Goal: Navigation & Orientation: Find specific page/section

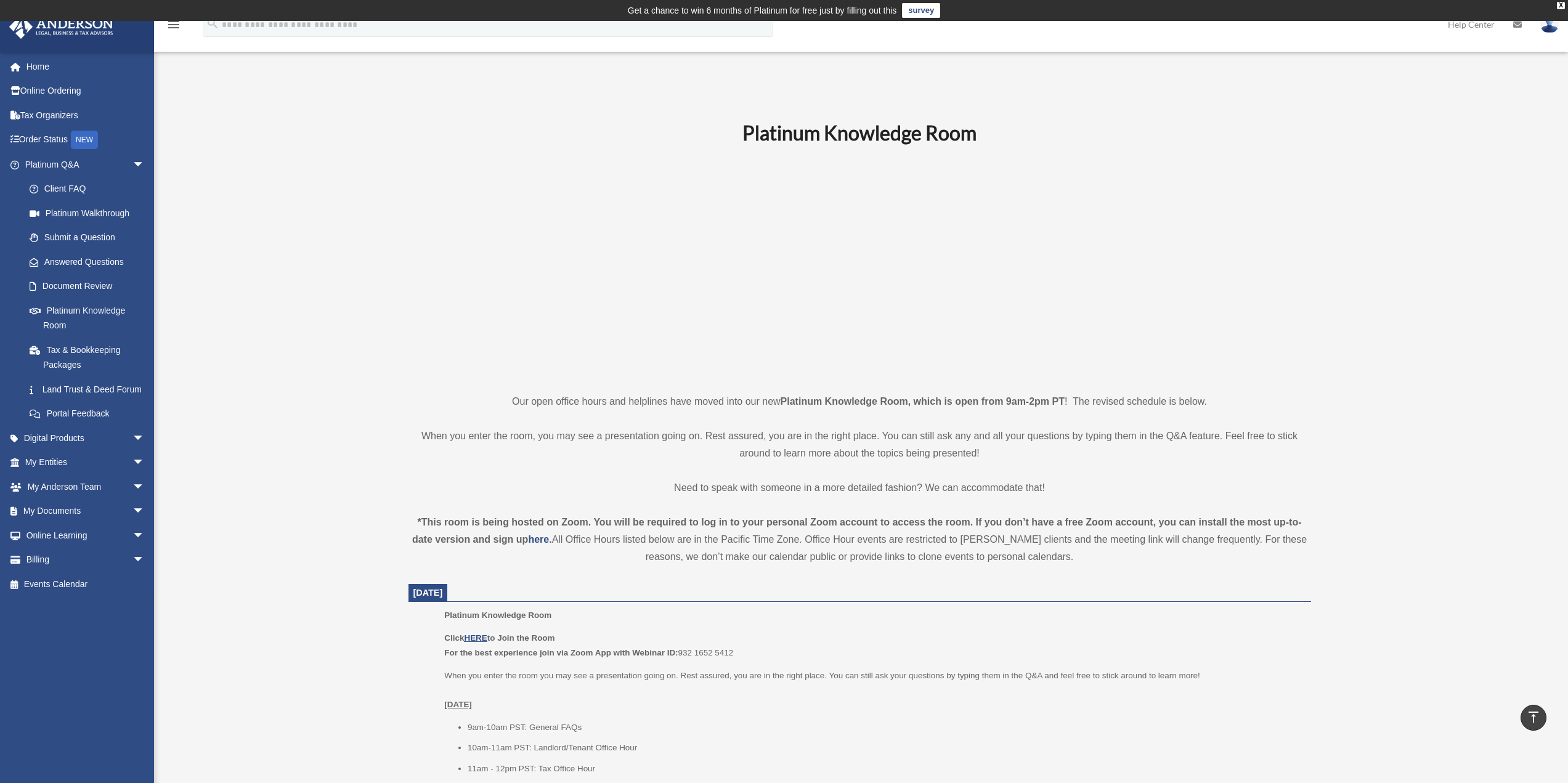
scroll to position [699, 0]
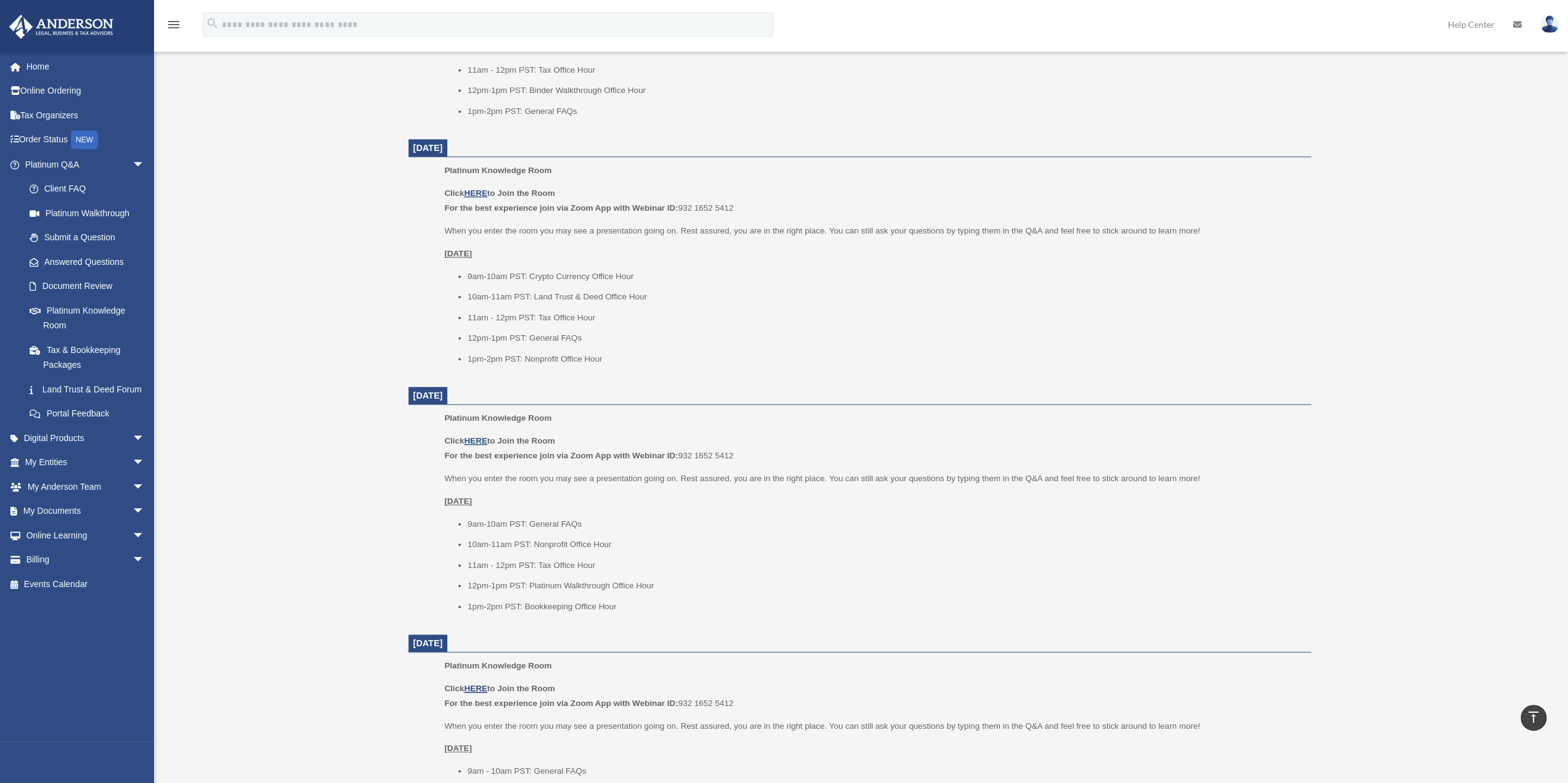
click at [475, 440] on u "HERE" at bounding box center [475, 441] width 23 height 9
click at [86, 350] on link "Tax & Bookkeeping Packages" at bounding box center [90, 358] width 146 height 40
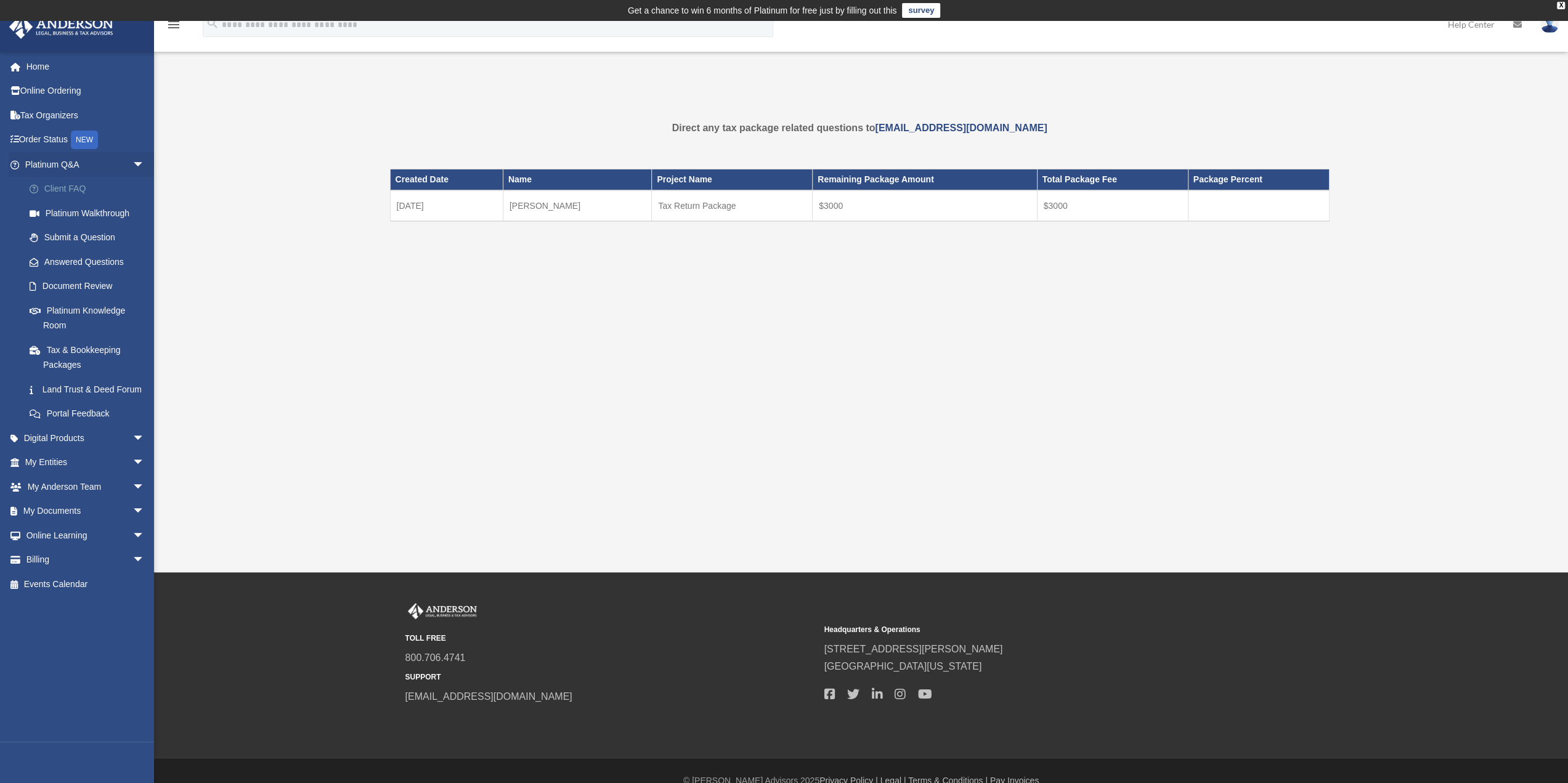
click at [56, 195] on link "Client FAQ" at bounding box center [90, 190] width 146 height 25
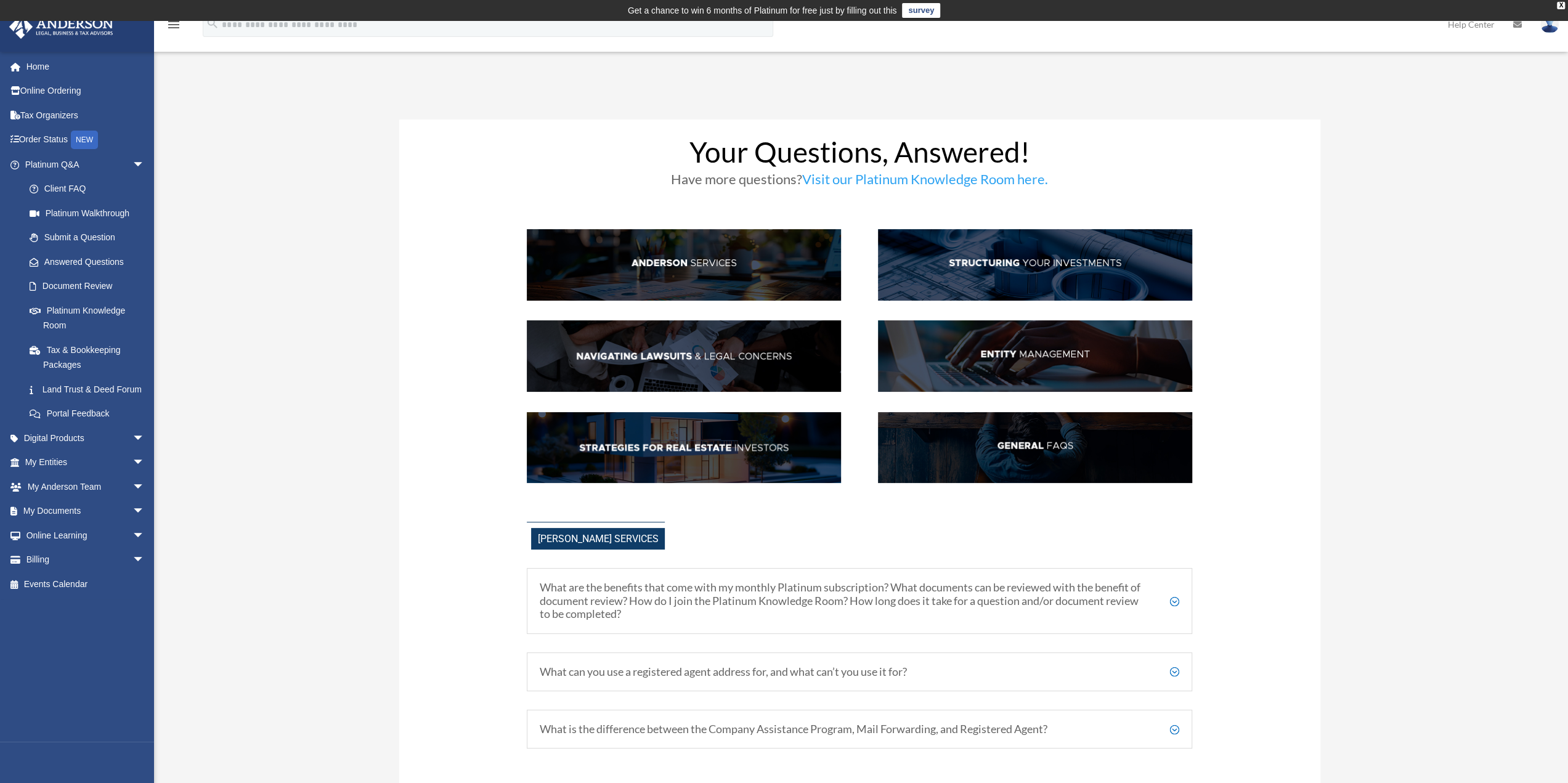
click at [642, 258] on img at bounding box center [684, 265] width 314 height 72
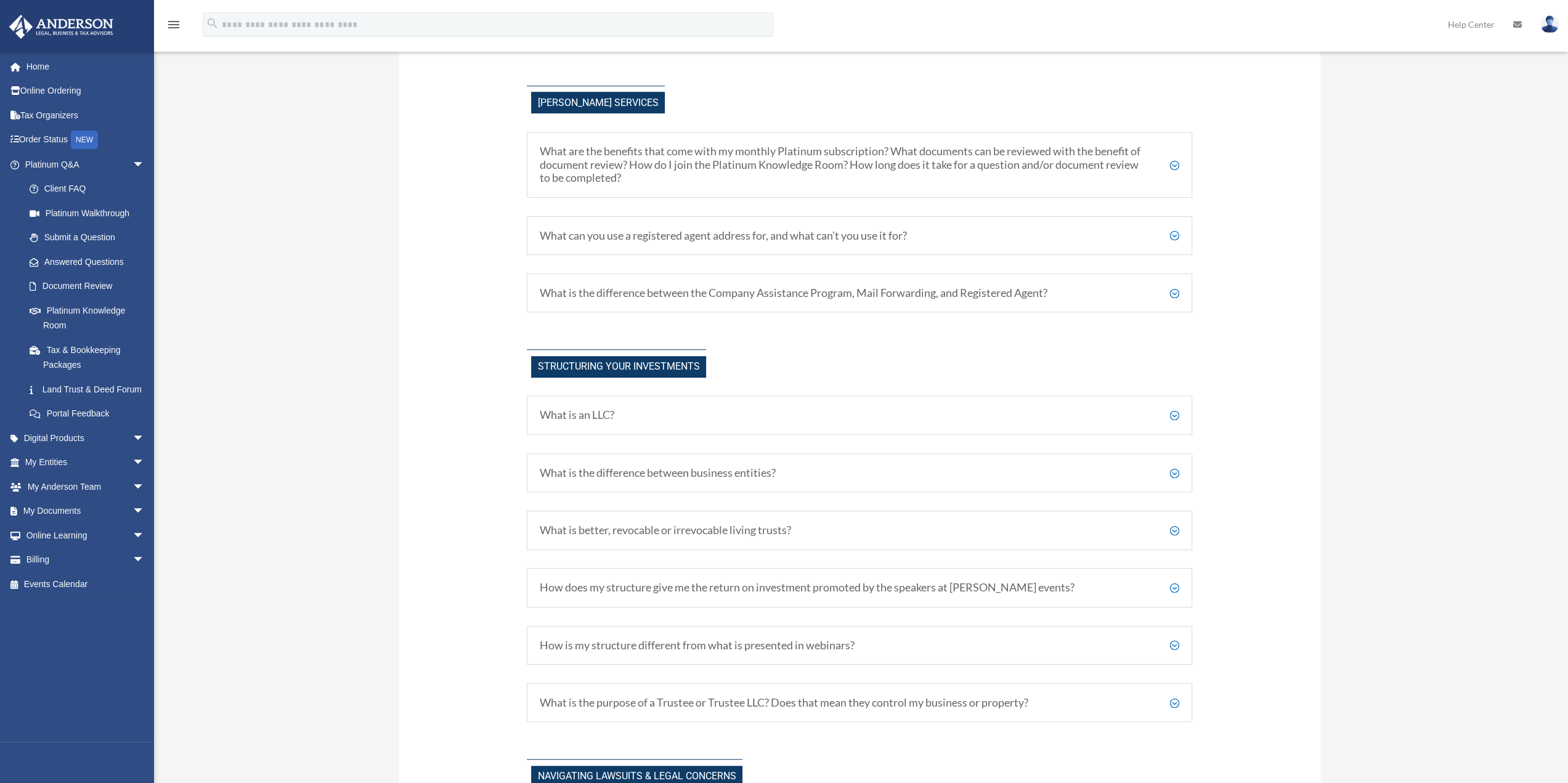
scroll to position [447, 0]
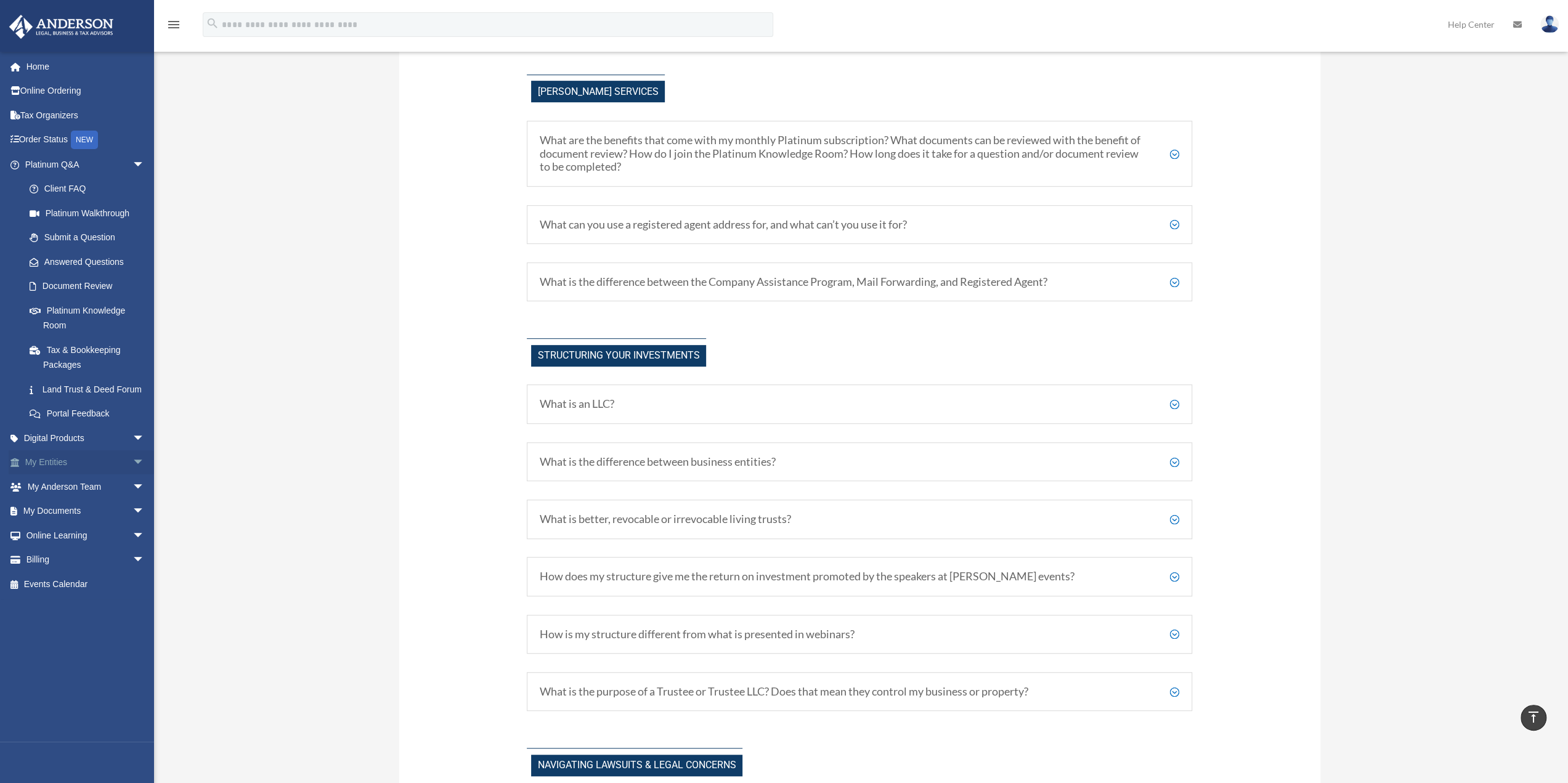
click at [132, 475] on span "arrow_drop_down" at bounding box center [144, 463] width 25 height 25
click at [132, 668] on span "arrow_drop_down" at bounding box center [144, 658] width 25 height 25
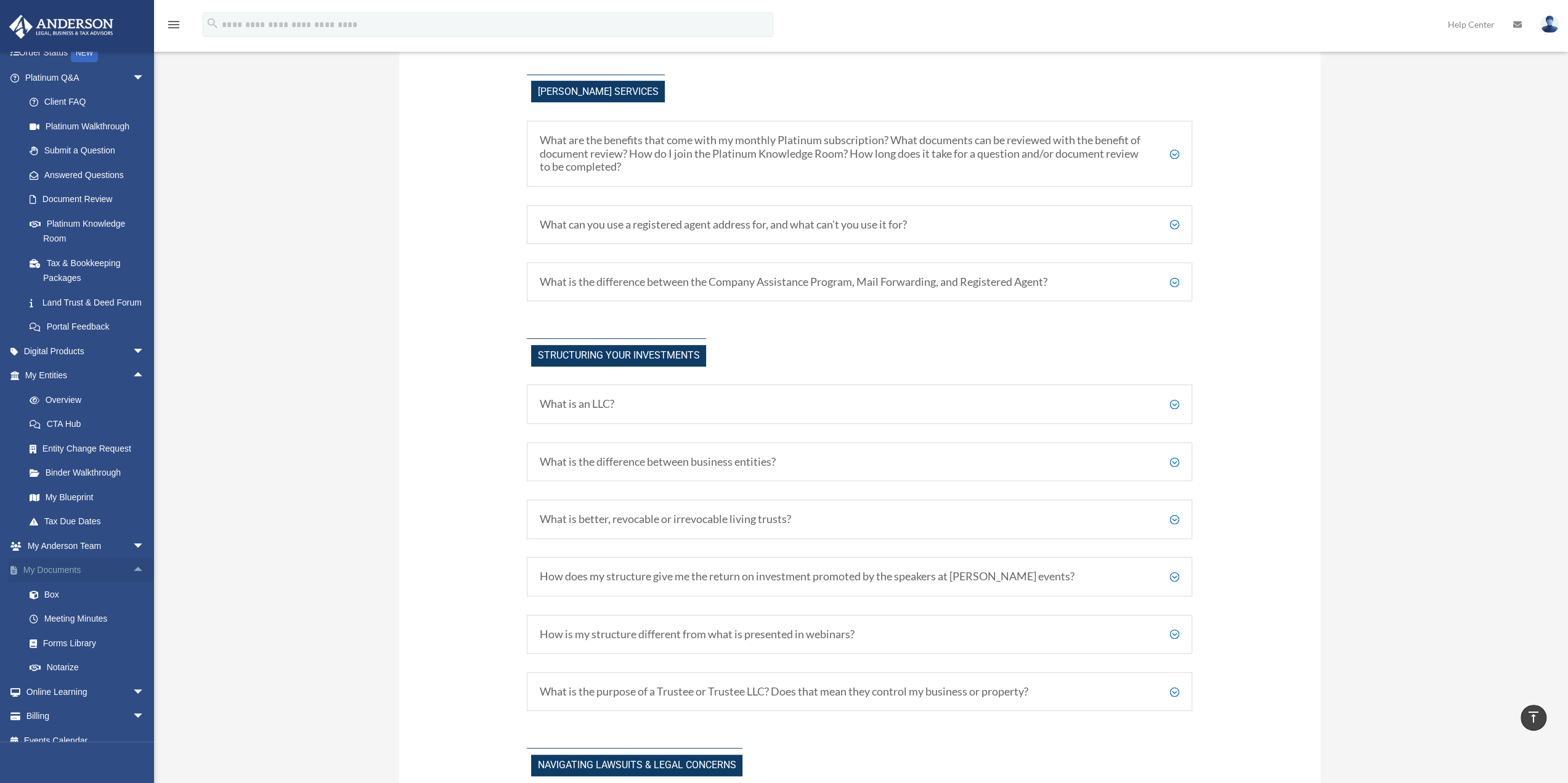
scroll to position [115, 0]
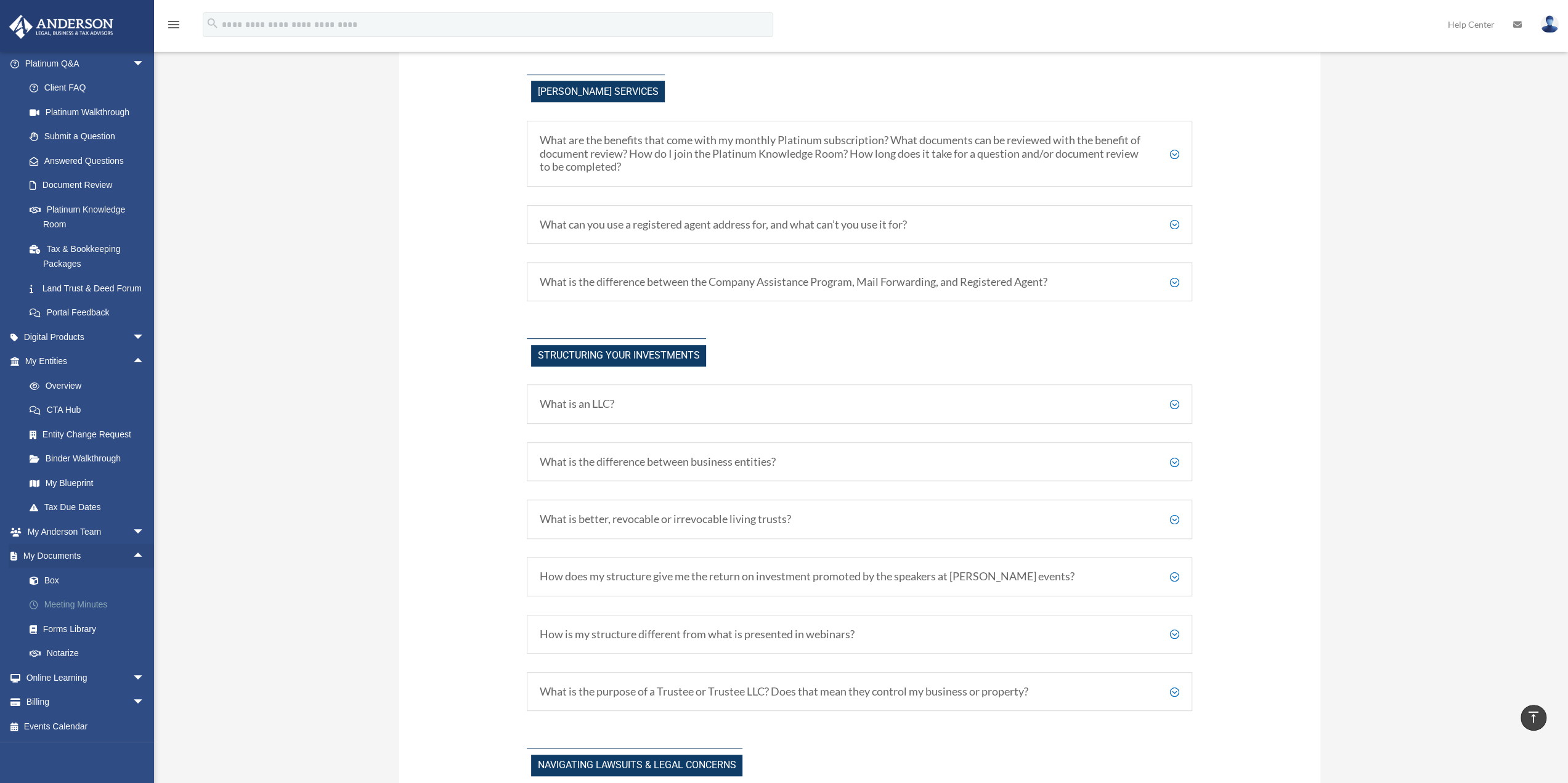
click at [86, 608] on link "Meeting Minutes" at bounding box center [90, 606] width 146 height 25
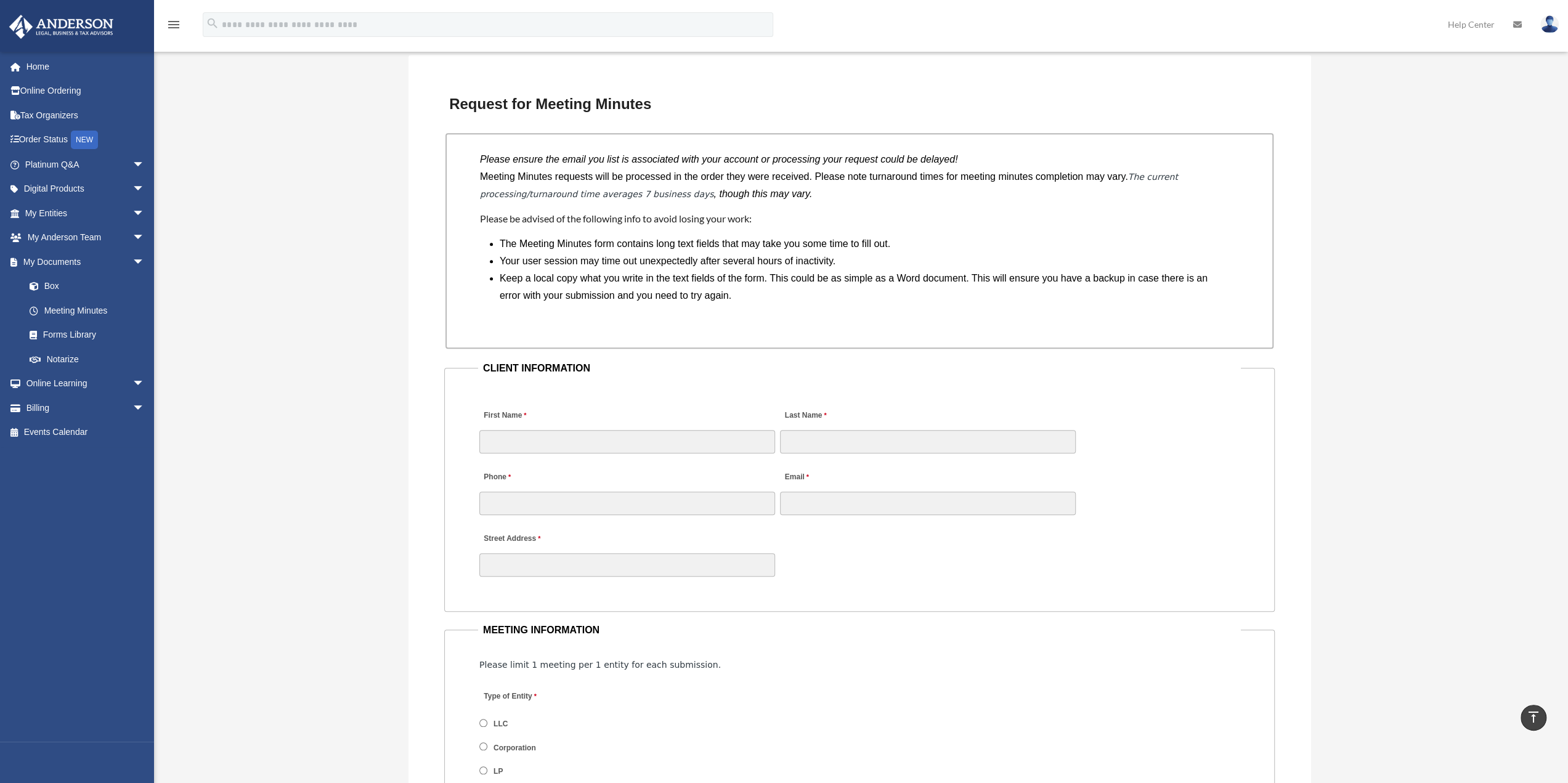
scroll to position [1048, 0]
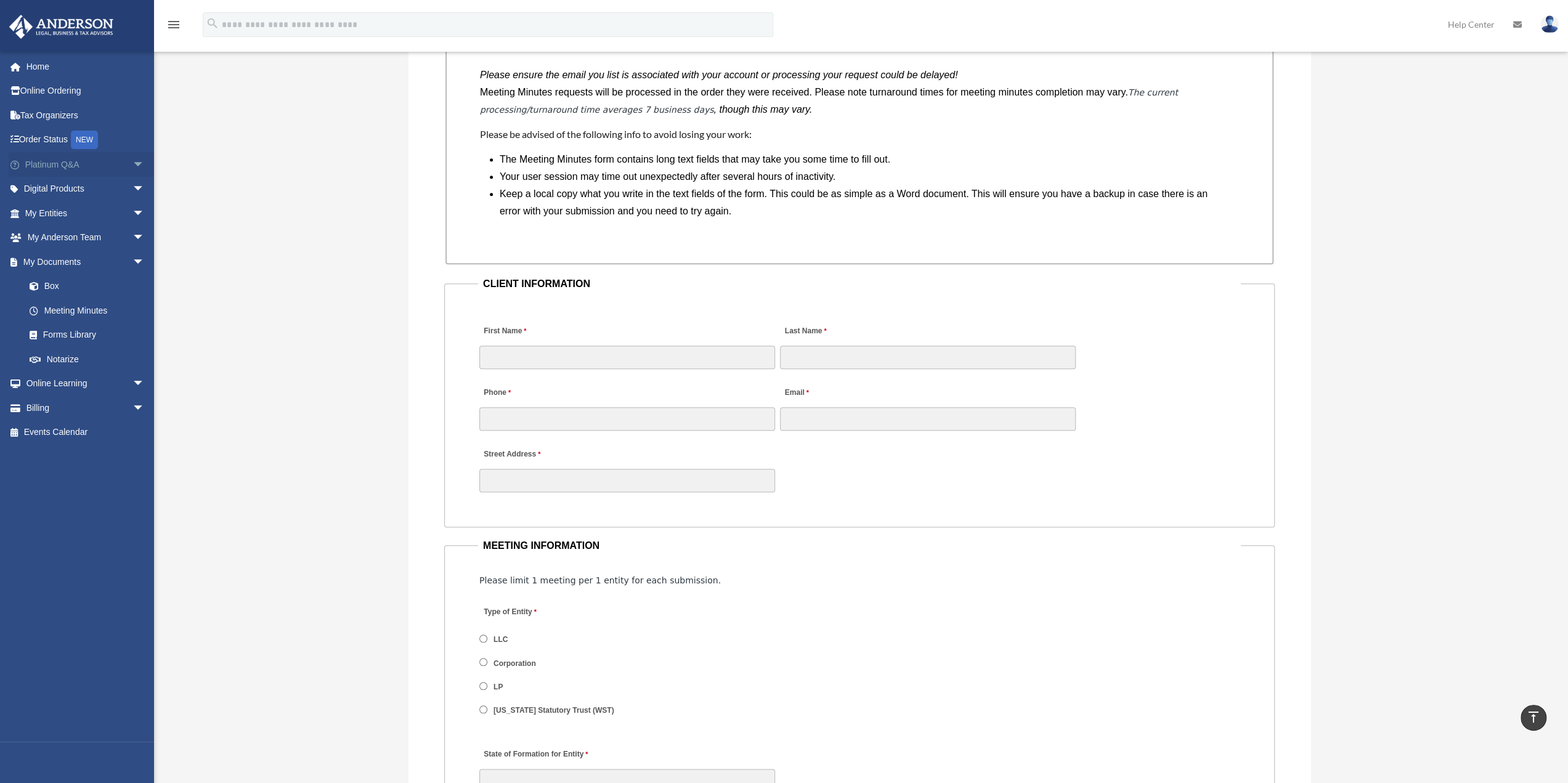
click at [132, 159] on span "arrow_drop_down" at bounding box center [144, 164] width 25 height 25
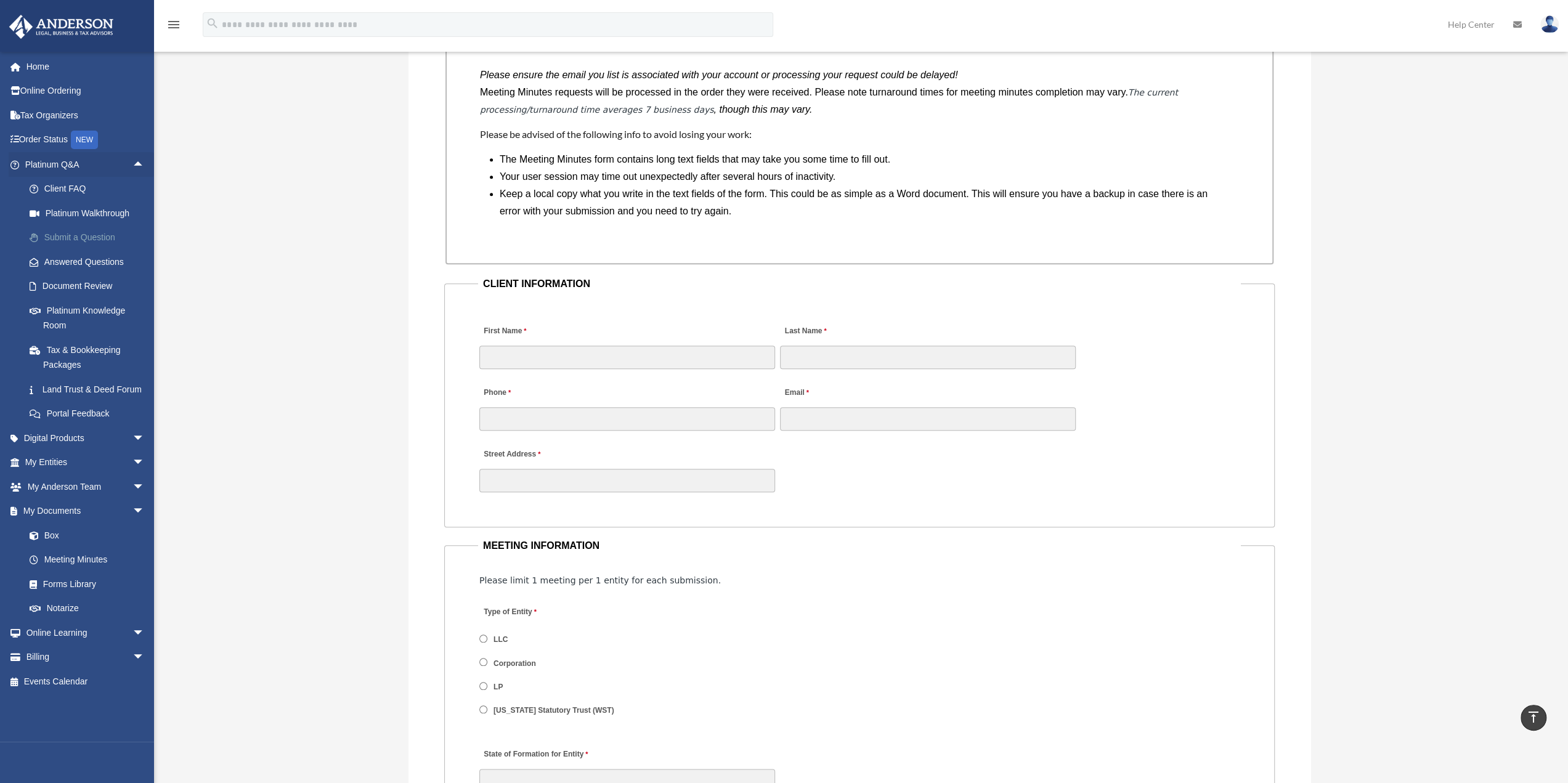
click at [96, 234] on link "Submit a Question" at bounding box center [90, 238] width 146 height 25
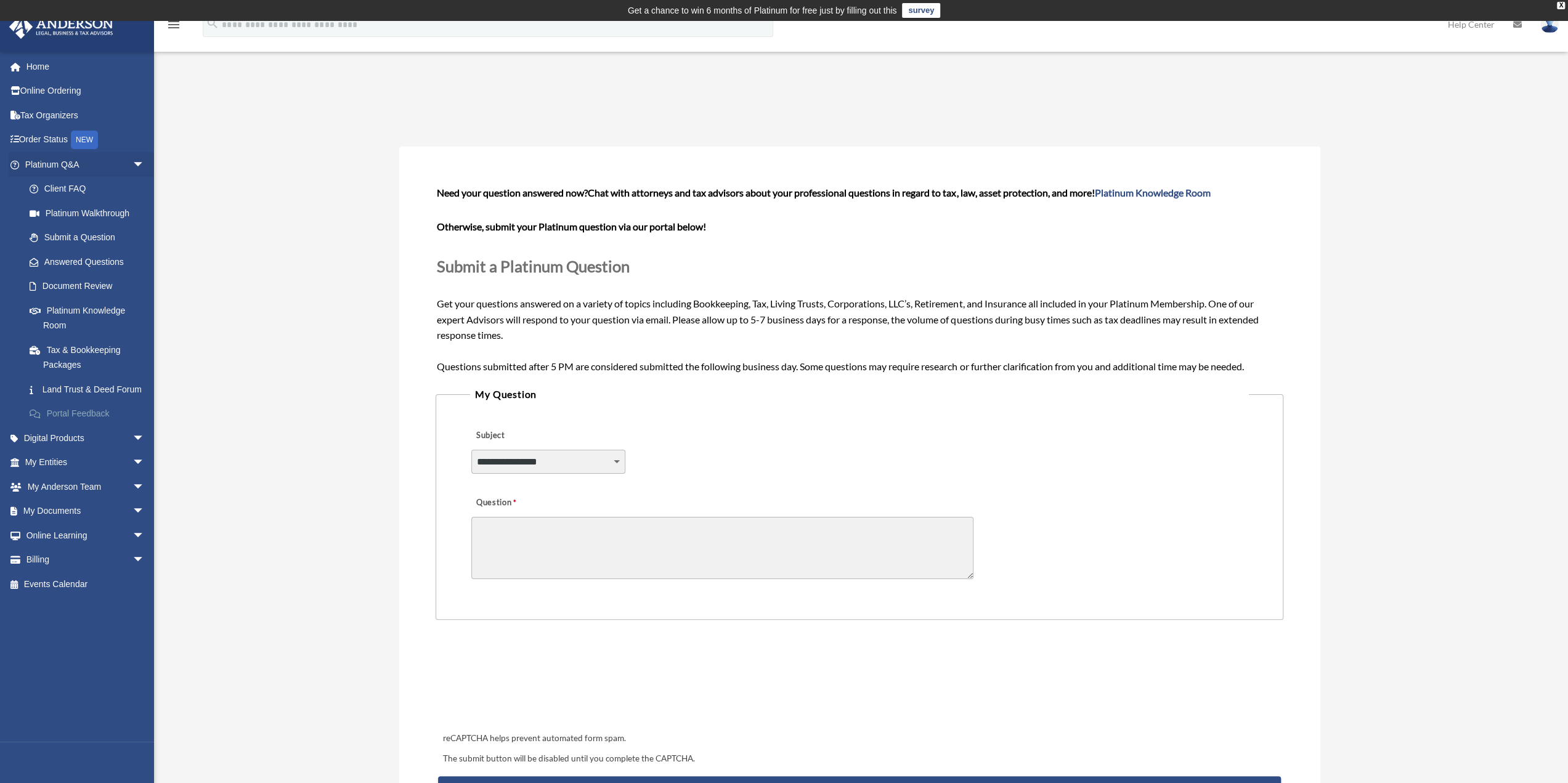
click at [59, 424] on link "Portal Feedback" at bounding box center [90, 414] width 146 height 25
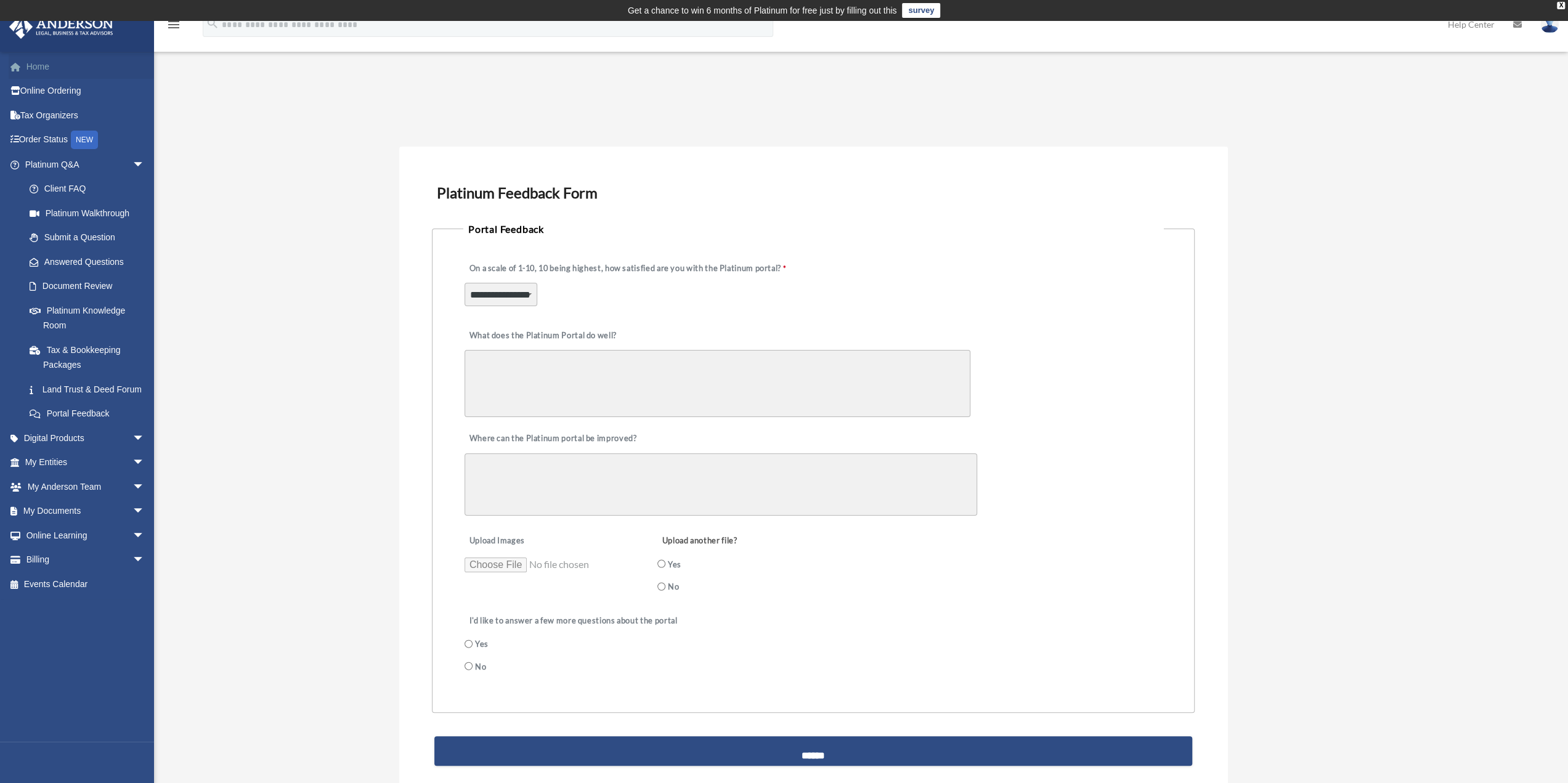
click at [35, 69] on link "Home" at bounding box center [86, 66] width 155 height 25
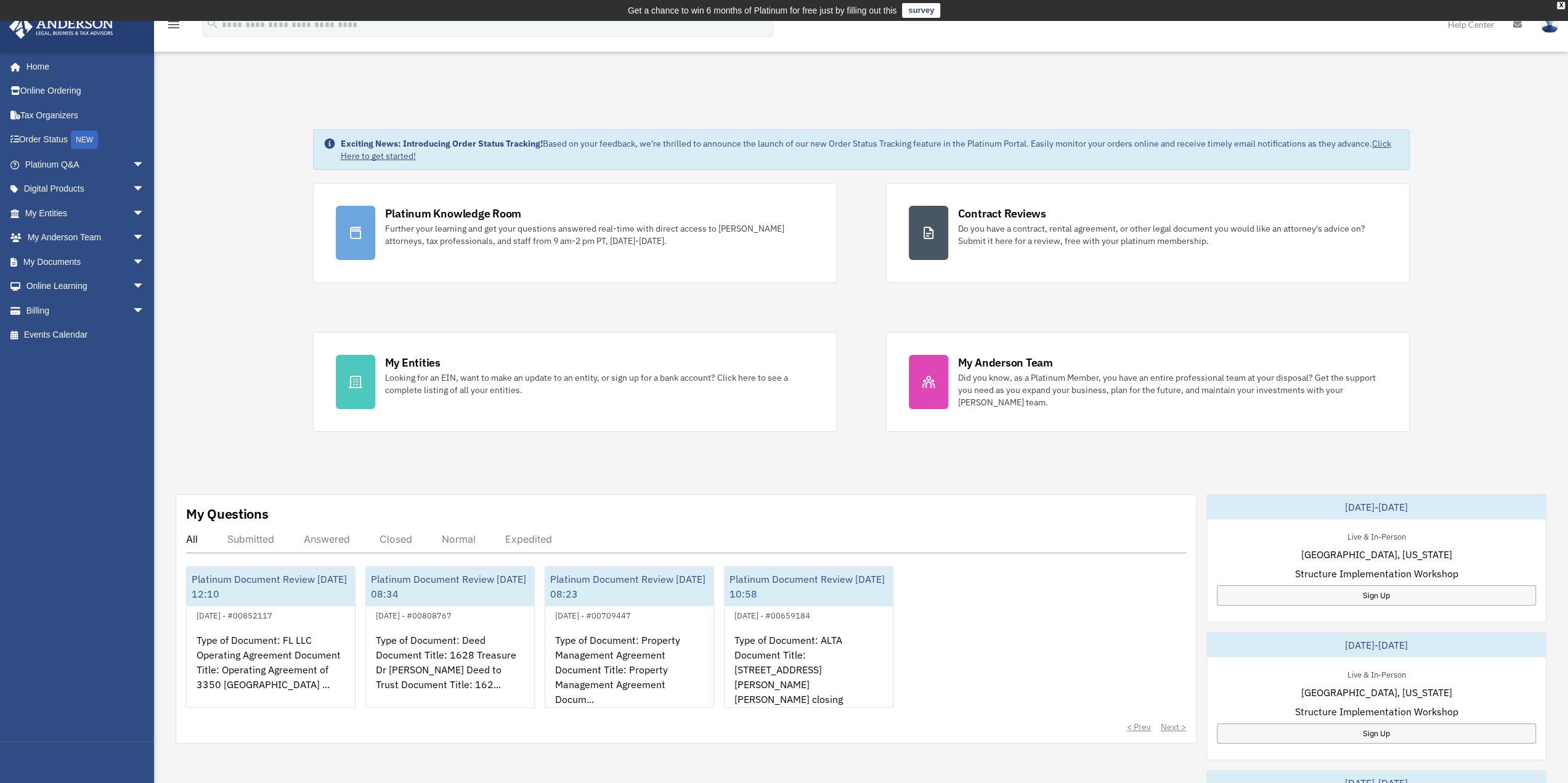
click at [38, 88] on link "Online Ordering" at bounding box center [86, 92] width 155 height 25
